Goal: Communication & Community: Answer question/provide support

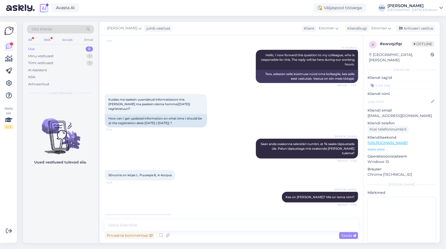
scroll to position [113, 0]
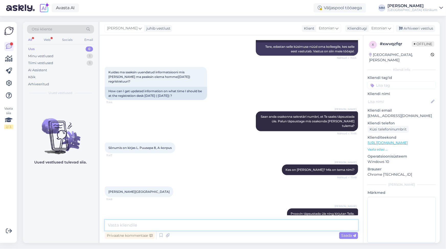
click at [120, 224] on textarea at bounding box center [231, 225] width 253 height 11
paste textarea "Plaaniliste patsientide vastuvõtt toimub [GEOGRAPHIC_DATA] Kliinikumi (L. Puuse…"
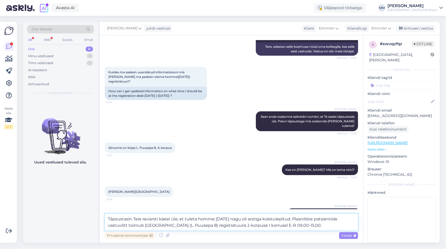
click at [239, 219] on textarea "Täpsustasin Teie raviarsti käest üle, et tuleta homme [DATE] nagu oli arstiga k…" at bounding box center [231, 222] width 253 height 17
click at [259, 220] on textarea "Täpsustasin Teie raviarsti käest üle, et tuleta homme [DATE] nagu oli arstiga k…" at bounding box center [231, 222] width 253 height 17
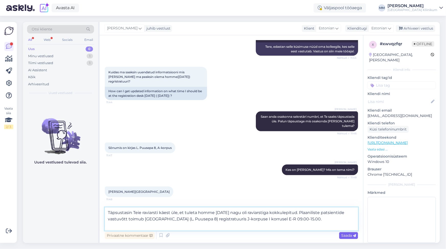
type textarea "Täpsustasin Teie raviarsti käest üle, et tuleta homme [DATE] nagu oli raviarsti…"
click at [350, 237] on span "Saada" at bounding box center [348, 236] width 15 height 5
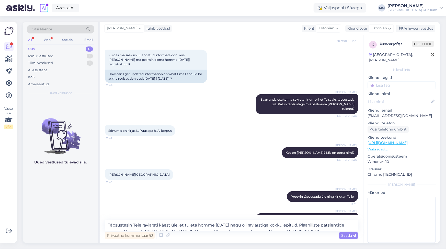
scroll to position [153, 0]
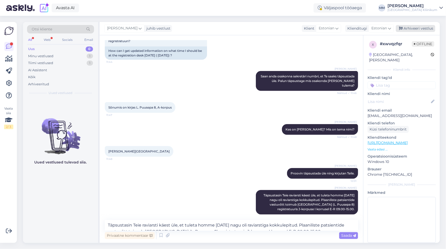
click at [416, 30] on div "Arhiveeri vestlus" at bounding box center [415, 28] width 39 height 7
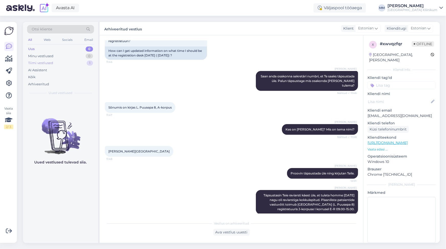
click at [41, 63] on div "Tiimi vestlused" at bounding box center [40, 63] width 25 height 5
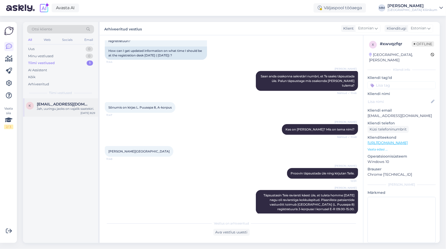
click at [49, 108] on div "Jah, uuringu jaoks on vajalik saatekiri." at bounding box center [66, 109] width 58 height 5
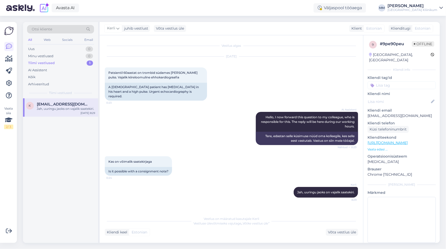
scroll to position [0, 0]
click at [340, 232] on div "Võta vestlus üle" at bounding box center [342, 232] width 32 height 7
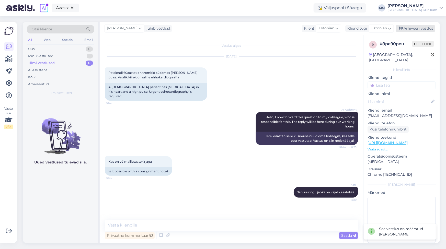
click at [412, 29] on div "Arhiveeri vestlus" at bounding box center [415, 28] width 39 height 7
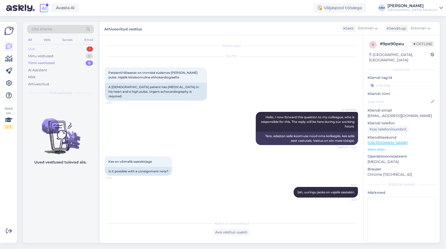
click at [30, 47] on div "Uus" at bounding box center [31, 49] width 6 height 5
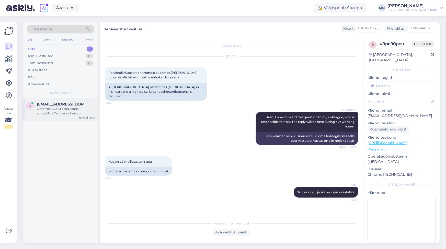
click at [44, 113] on div "Oma vastuvõtu aega saate kontrollida Terviseportaalis ([DOMAIN_NAME]), Patsiend…" at bounding box center [66, 111] width 58 height 9
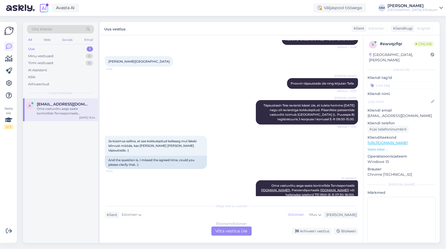
click at [231, 232] on div "Estonian to Estonian Võta vestlus üle" at bounding box center [232, 231] width 40 height 9
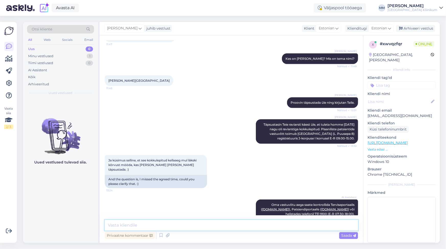
click at [132, 227] on textarea at bounding box center [231, 225] width 253 height 11
type textarea "Raviarst ütles, et tulge [DATE] umbes kella 12.00"
click at [341, 237] on span "Saada" at bounding box center [348, 236] width 15 height 5
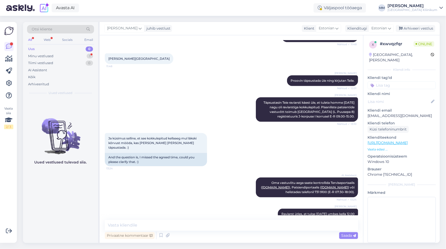
scroll to position [268, 0]
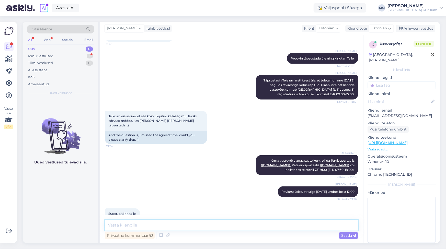
click at [124, 230] on textarea at bounding box center [231, 225] width 253 height 11
type textarea "Palun"
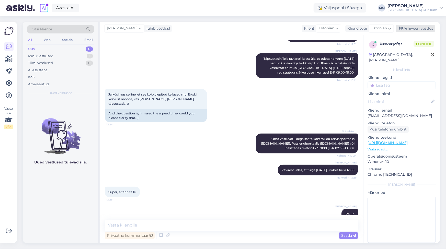
click at [416, 28] on div "Arhiveeri vestlus" at bounding box center [415, 28] width 39 height 7
